Goal: Feedback & Contribution: Leave review/rating

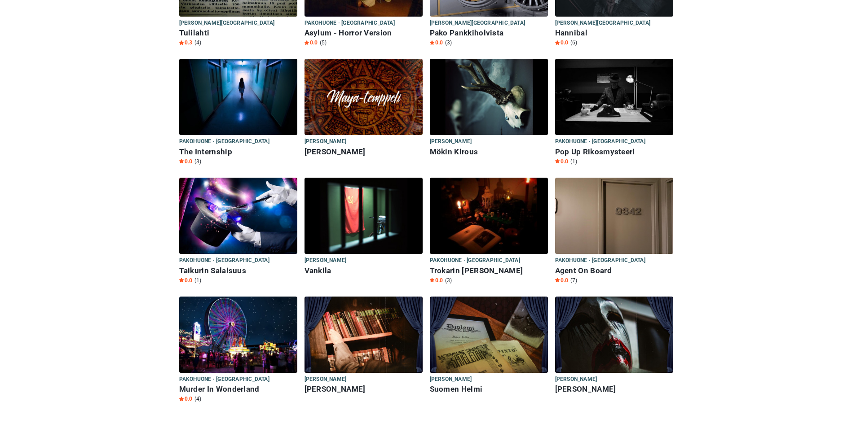
scroll to position [2470, 0]
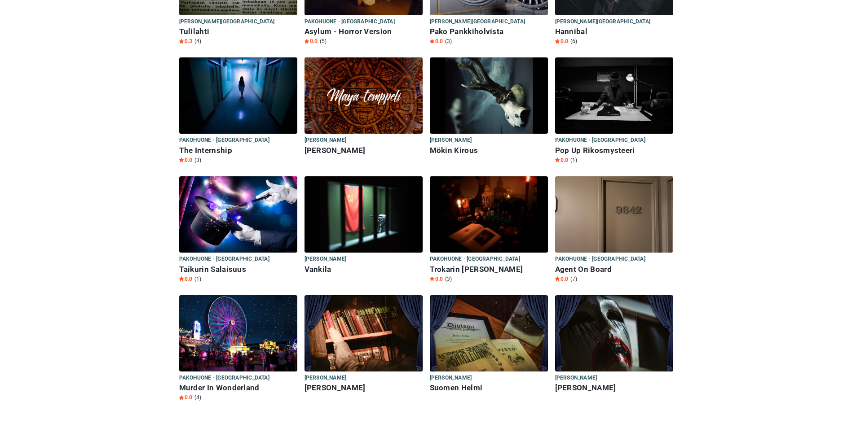
drag, startPoint x: 732, startPoint y: 226, endPoint x: 123, endPoint y: 227, distance: 609.7
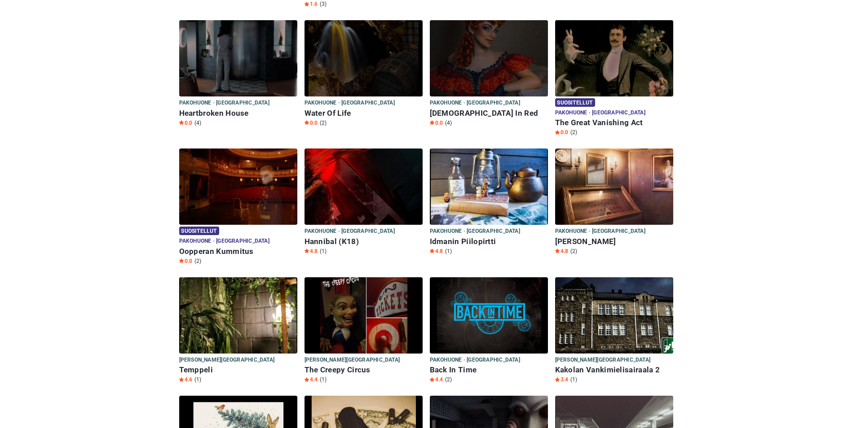
scroll to position [1796, 0]
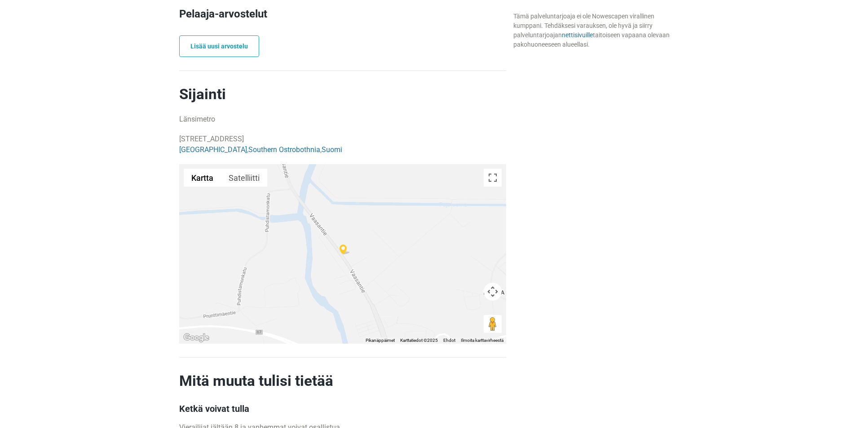
scroll to position [763, 0]
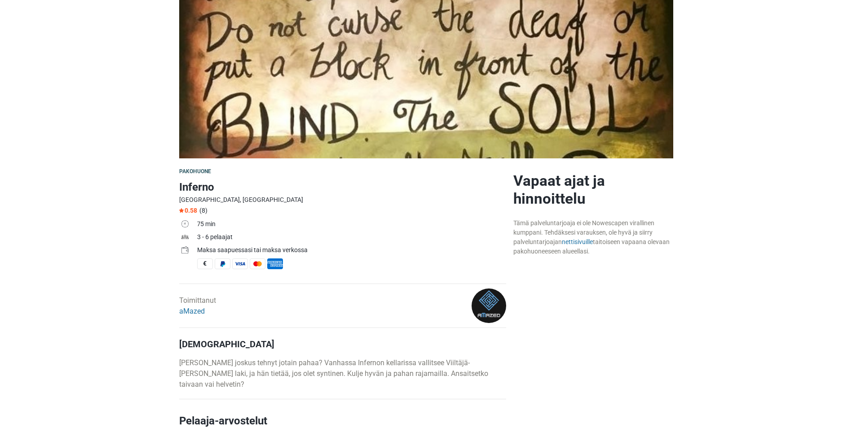
scroll to position [90, 0]
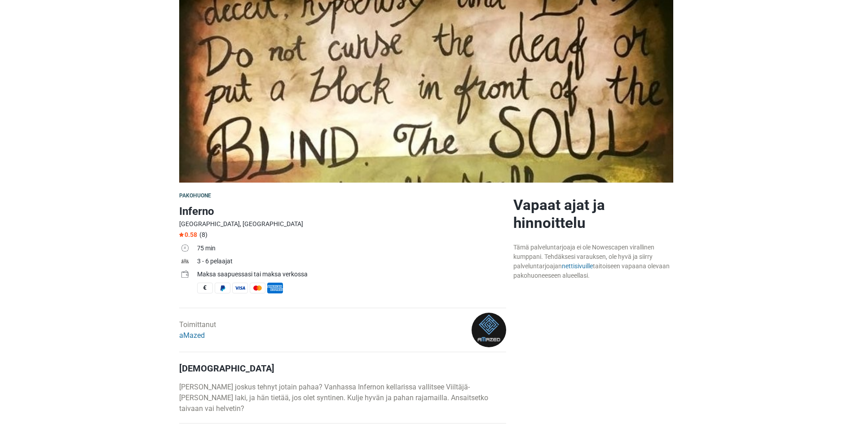
click at [189, 232] on span "0.58" at bounding box center [188, 234] width 18 height 7
click at [179, 233] on img at bounding box center [181, 235] width 4 height 4
click at [180, 233] on img at bounding box center [181, 235] width 4 height 4
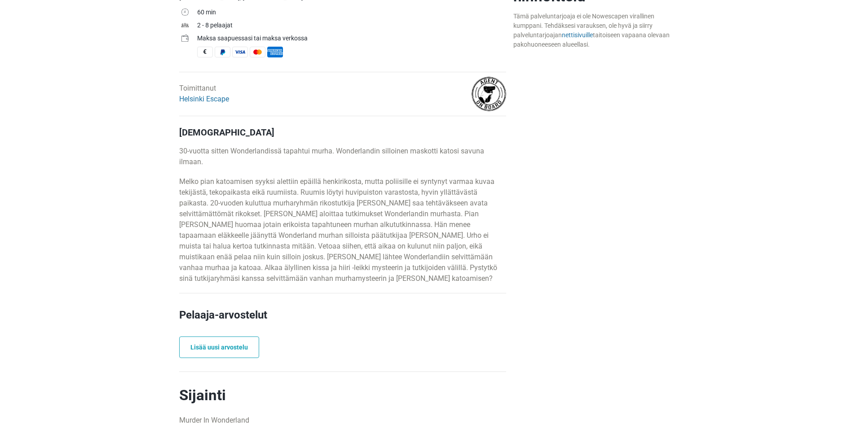
scroll to position [314, 0]
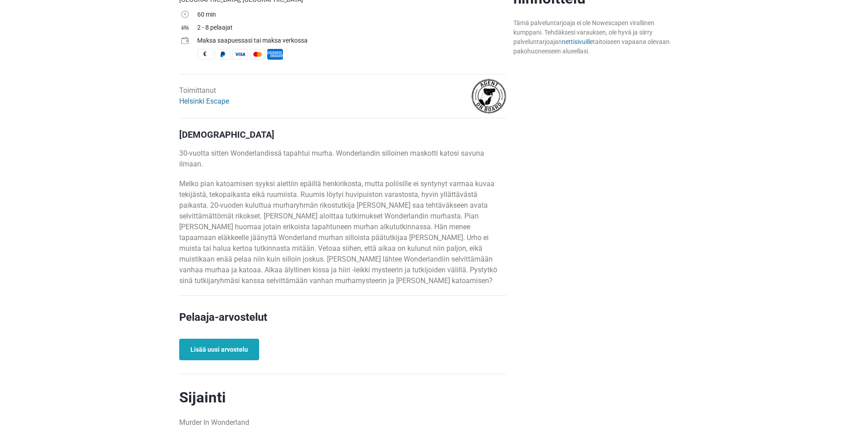
click at [213, 356] on link "Lisää uusi arvostelu" at bounding box center [219, 350] width 80 height 22
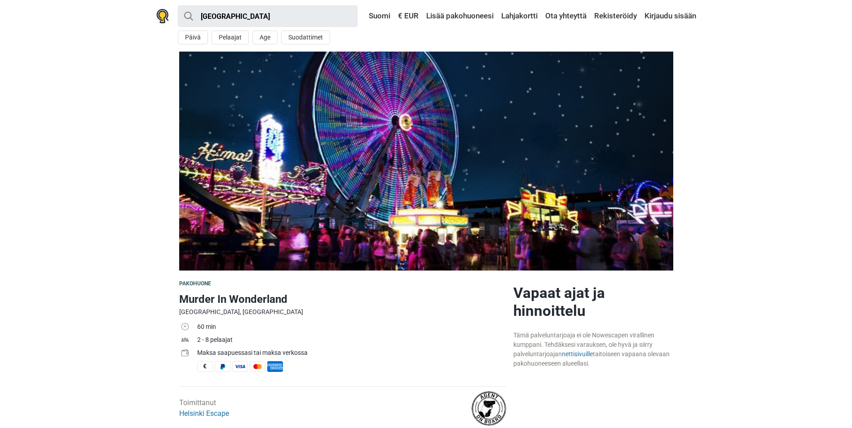
scroll to position [0, 0]
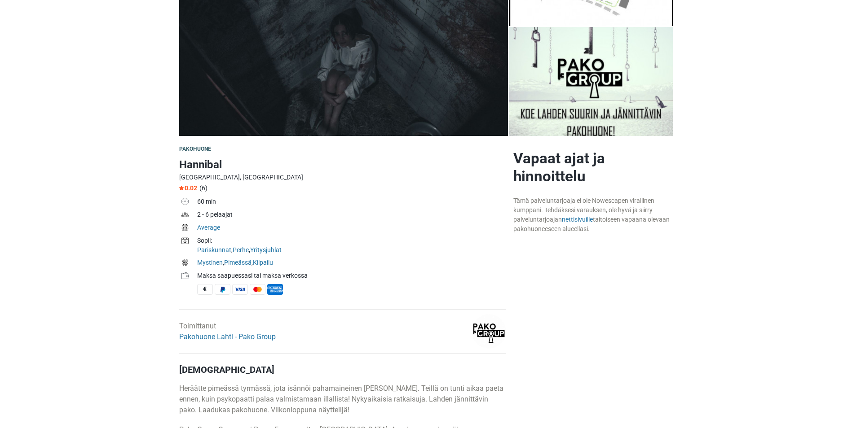
scroll to position [135, 0]
